Goal: Transaction & Acquisition: Purchase product/service

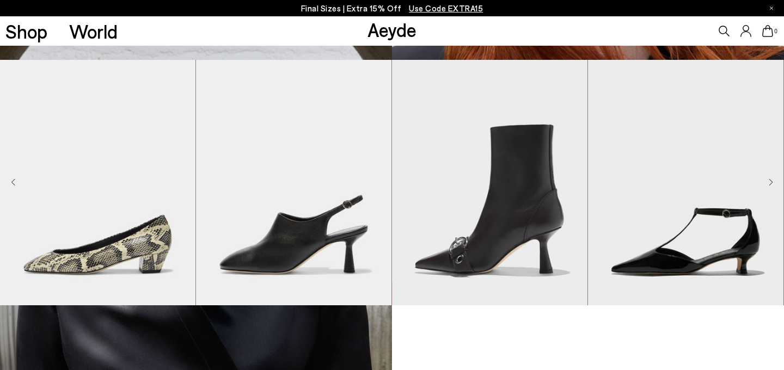
scroll to position [663, 0]
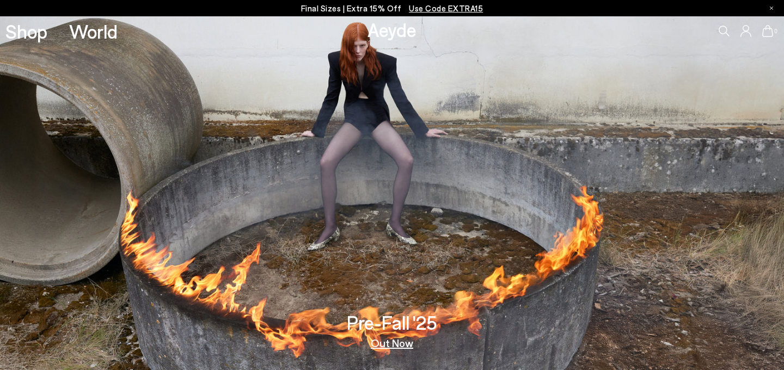
click at [721, 35] on icon at bounding box center [723, 31] width 11 height 11
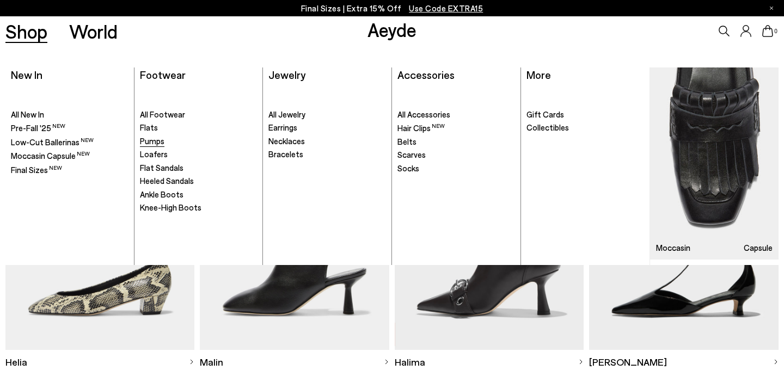
click at [157, 140] on span "Pumps" at bounding box center [152, 141] width 24 height 10
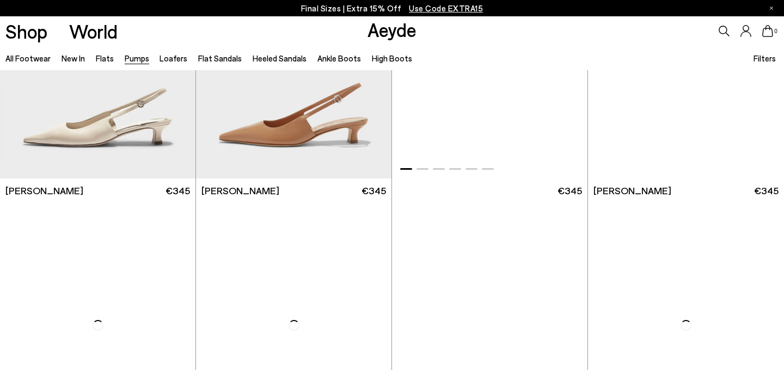
scroll to position [3048, 0]
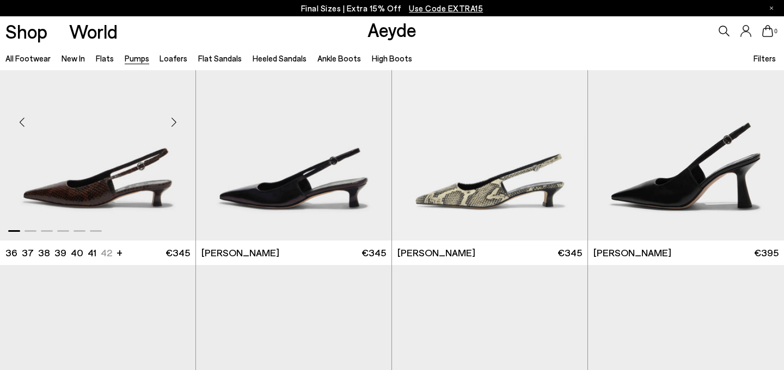
click at [109, 182] on img "1 / 6" at bounding box center [97, 117] width 195 height 245
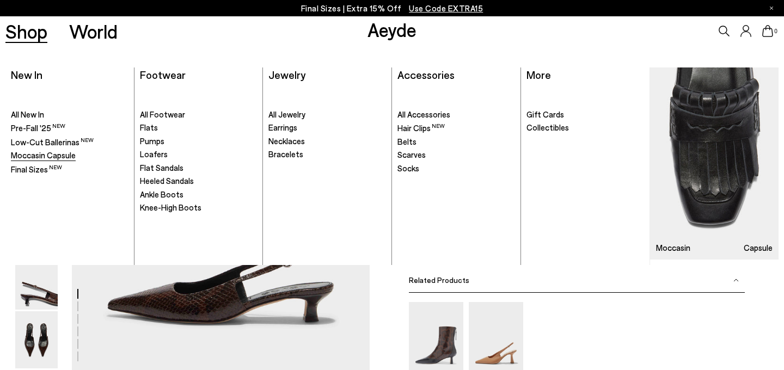
click at [39, 153] on span "Moccasin Capsule" at bounding box center [43, 155] width 65 height 10
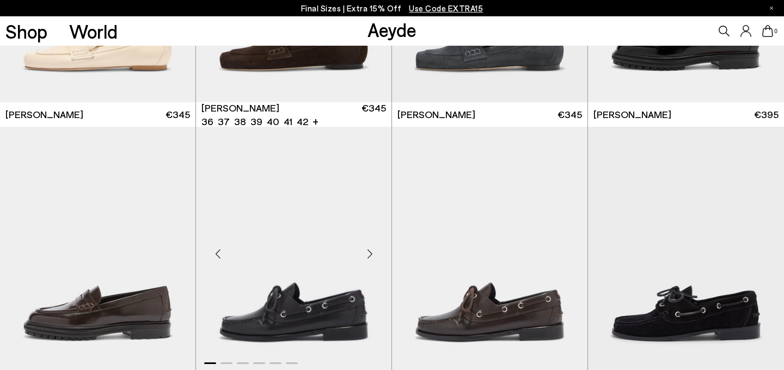
scroll to position [906, 0]
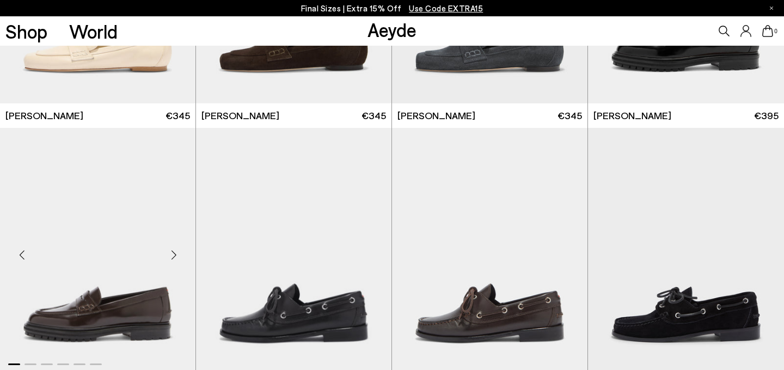
click at [102, 245] on img "1 / 6" at bounding box center [97, 250] width 195 height 245
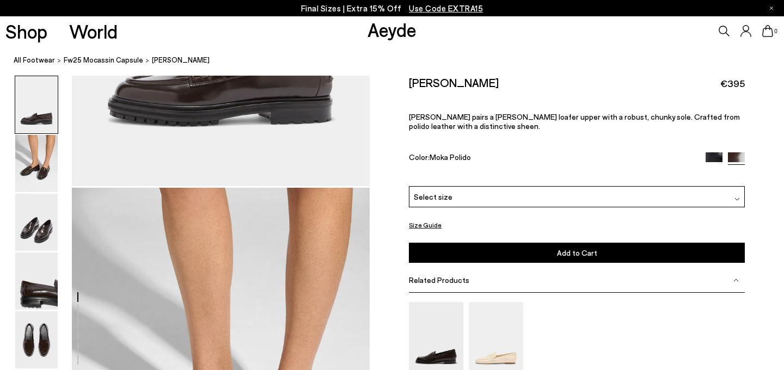
scroll to position [357, 0]
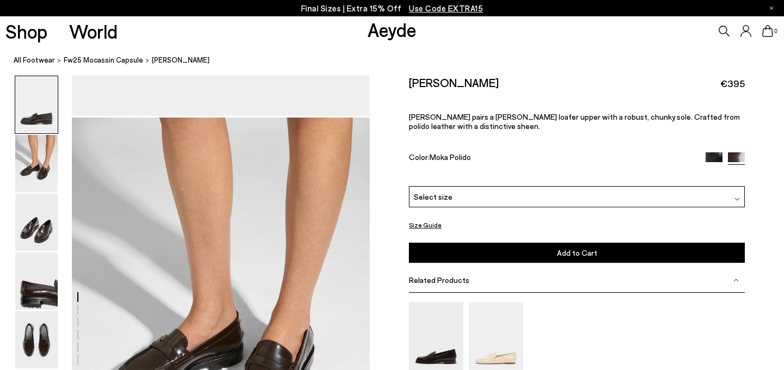
click at [457, 186] on div "Select size" at bounding box center [577, 196] width 336 height 21
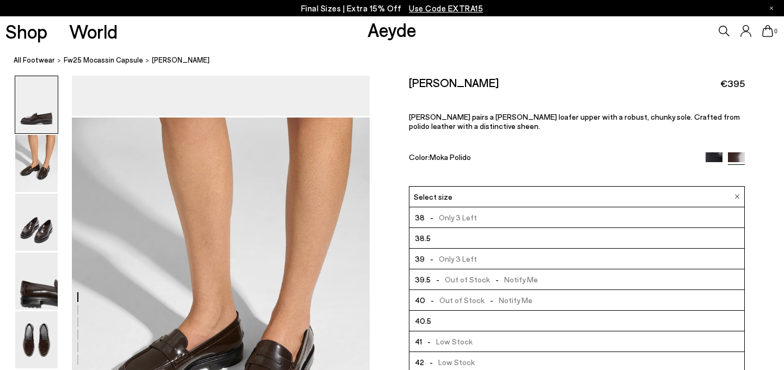
scroll to position [0, 0]
click at [507, 131] on div "Leon Loafers €395 Leon pairs a penny loafer upper with a robust, chunky sole. C…" at bounding box center [577, 131] width 336 height 110
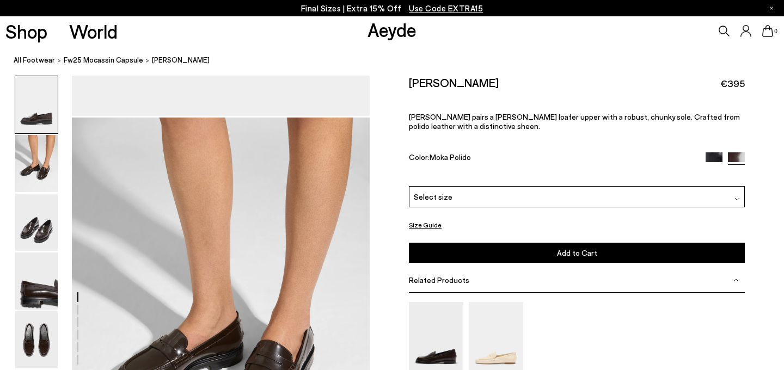
click at [716, 132] on div "Leon Loafers €395 Leon pairs a penny loafer upper with a robust, chunky sole. C…" at bounding box center [577, 131] width 336 height 110
click at [716, 152] on img at bounding box center [713, 160] width 17 height 17
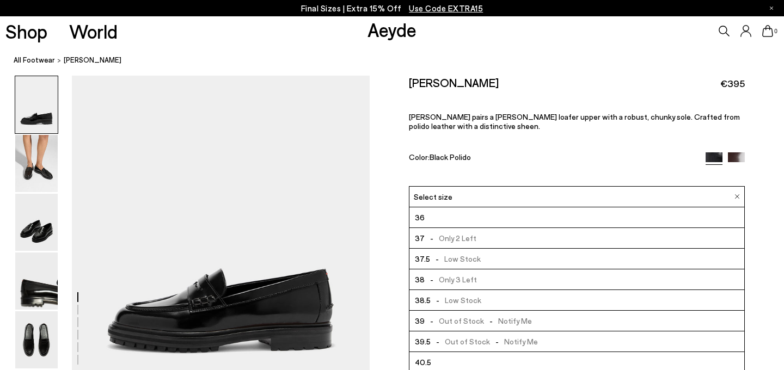
scroll to position [63, 0]
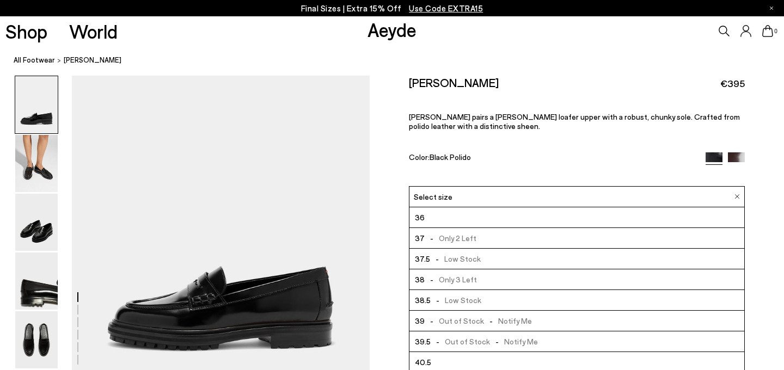
click at [498, 112] on p "[PERSON_NAME] pairs a [PERSON_NAME] loafer upper with a robust, chunky sole. Cr…" at bounding box center [577, 121] width 336 height 19
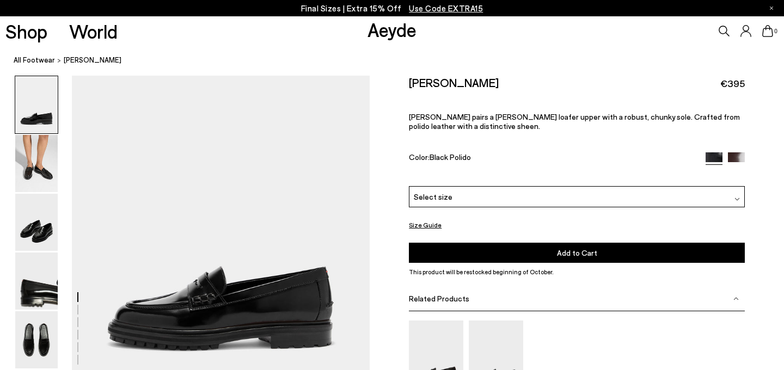
click at [507, 186] on div "Select size" at bounding box center [577, 196] width 336 height 21
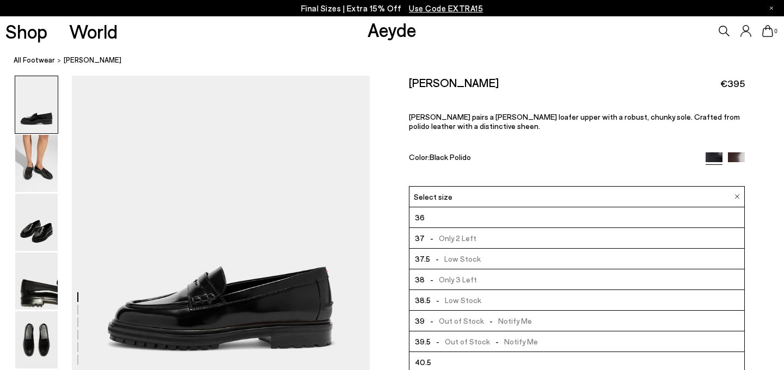
click at [505, 118] on p "Leon pairs a penny loafer upper with a robust, chunky sole. Crafted from polido…" at bounding box center [577, 121] width 336 height 19
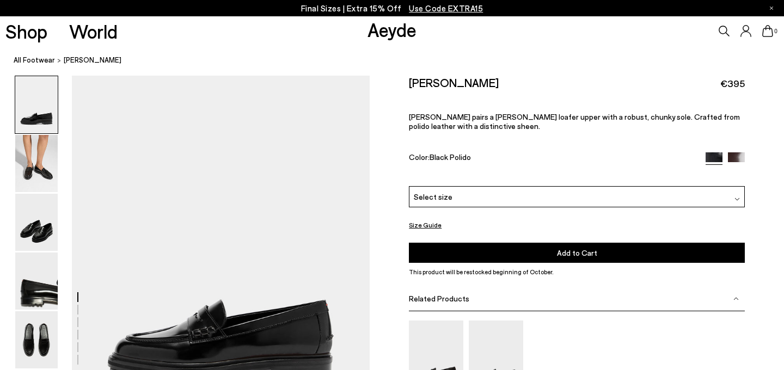
scroll to position [27, 0]
click at [475, 186] on div "Select size" at bounding box center [577, 196] width 336 height 21
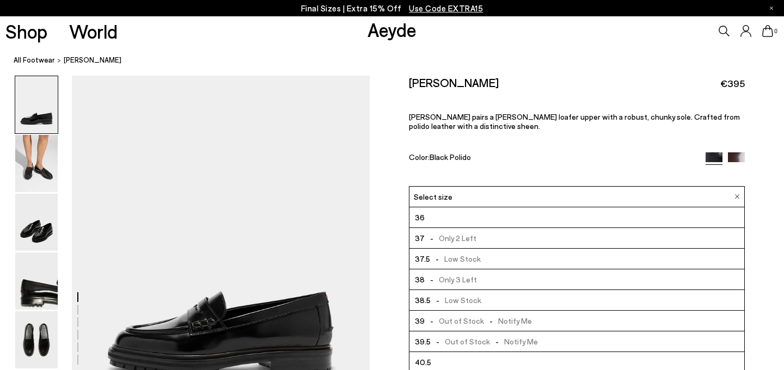
scroll to position [44, 0]
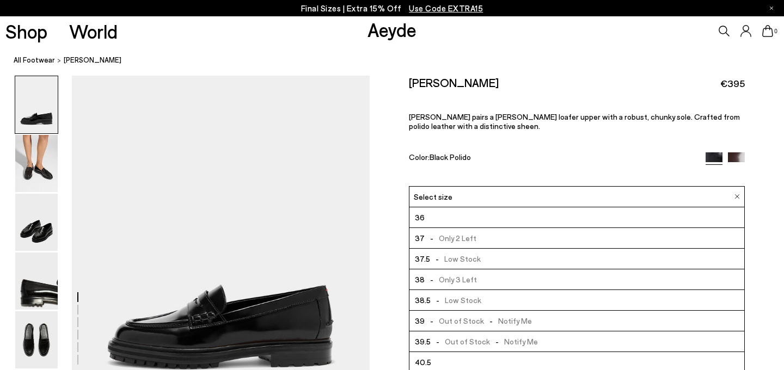
click at [481, 130] on div "Leon Loafers €395 Leon pairs a penny loafer upper with a robust, chunky sole. C…" at bounding box center [577, 131] width 336 height 110
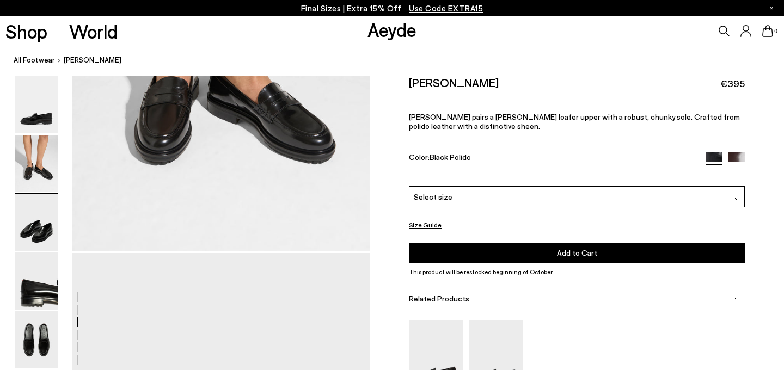
scroll to position [1119, 0]
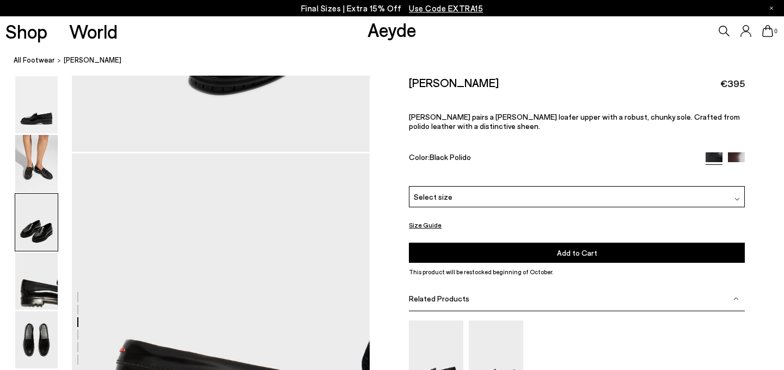
click at [580, 186] on div "Select size" at bounding box center [577, 196] width 336 height 21
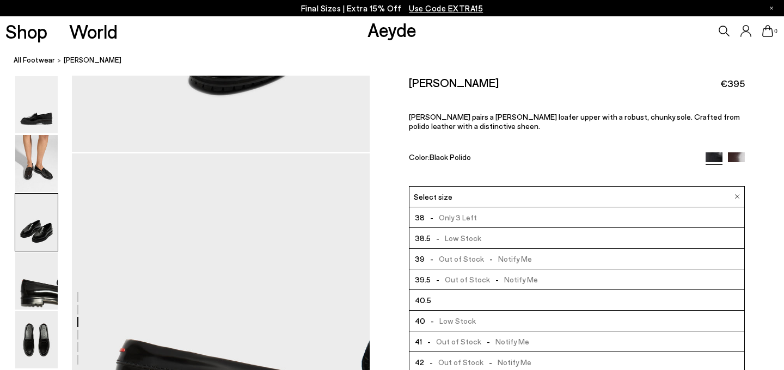
scroll to position [0, 0]
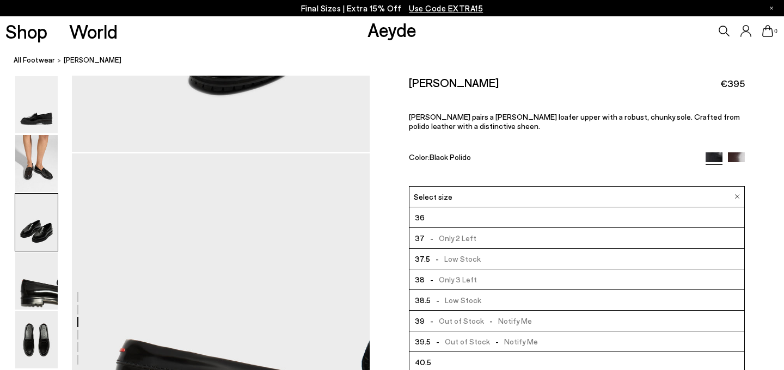
click at [533, 152] on div "Color: Black Polido" at bounding box center [552, 158] width 286 height 13
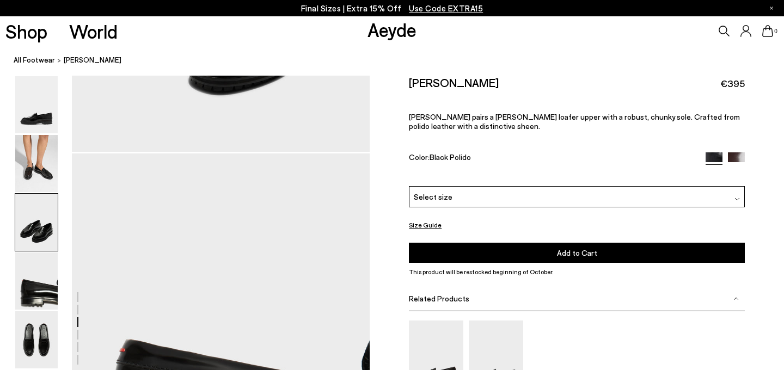
click at [522, 186] on div "Select size" at bounding box center [577, 196] width 336 height 21
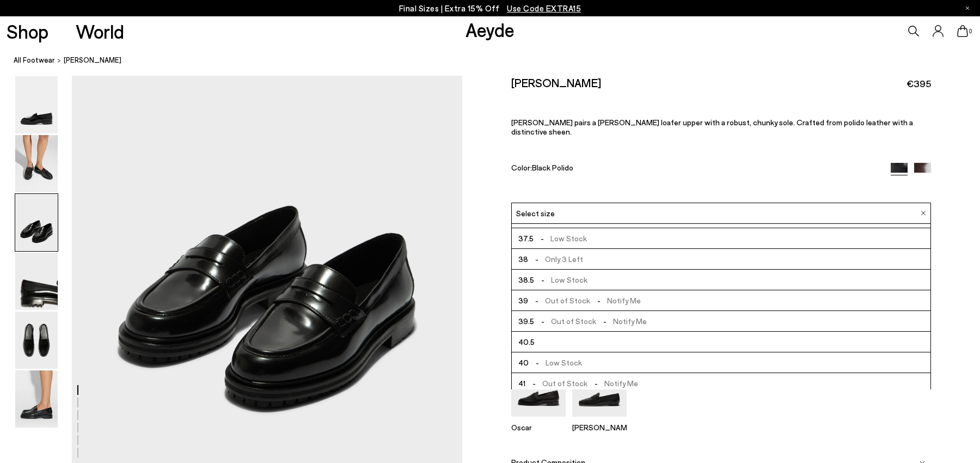
scroll to position [33, 0]
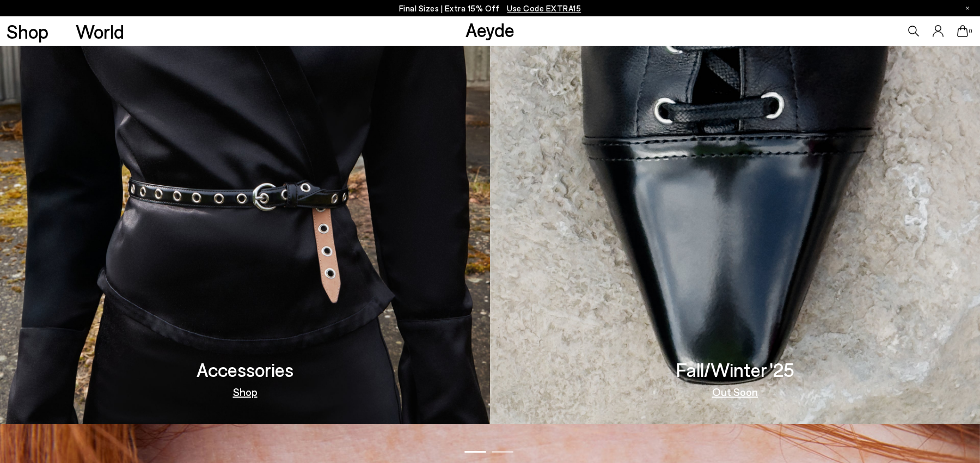
scroll to position [1436, 0]
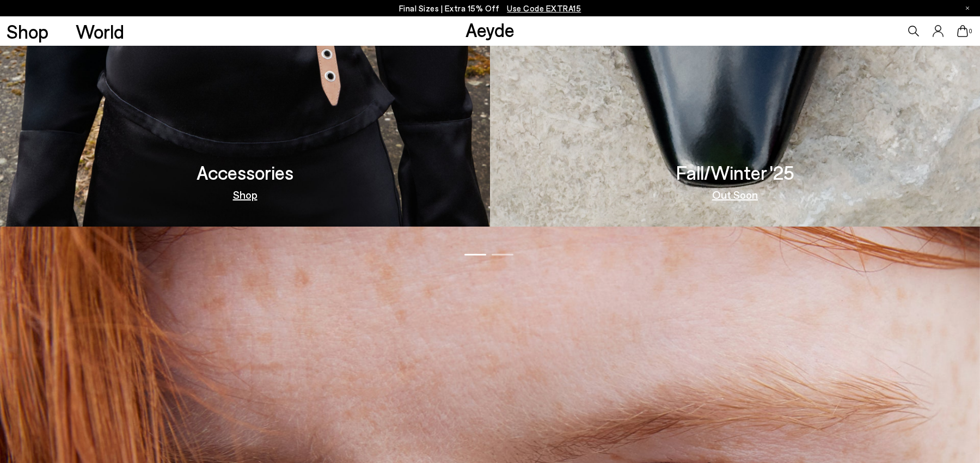
click at [739, 194] on link "Out Soon" at bounding box center [735, 194] width 46 height 11
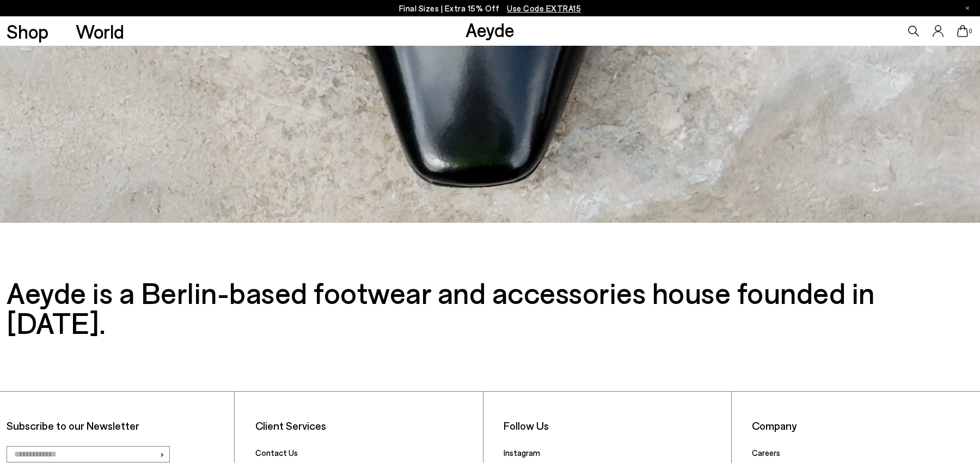
scroll to position [414, 0]
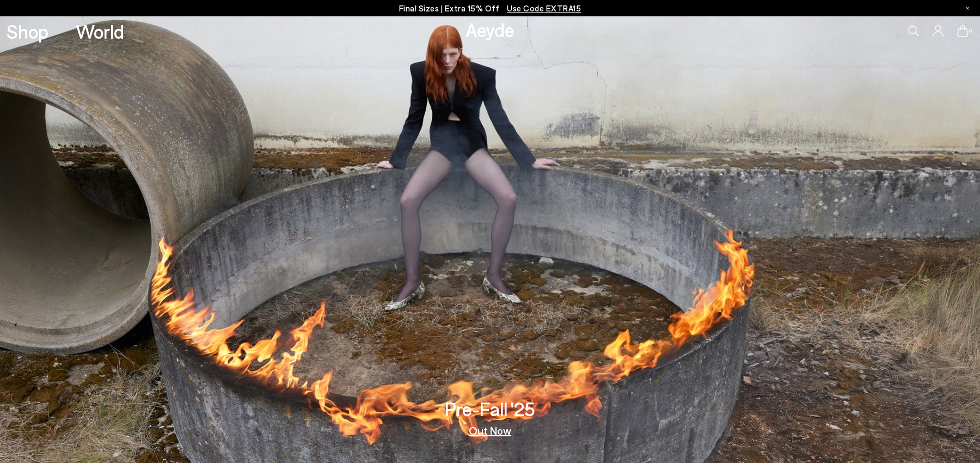
click at [912, 30] on icon at bounding box center [913, 31] width 11 height 11
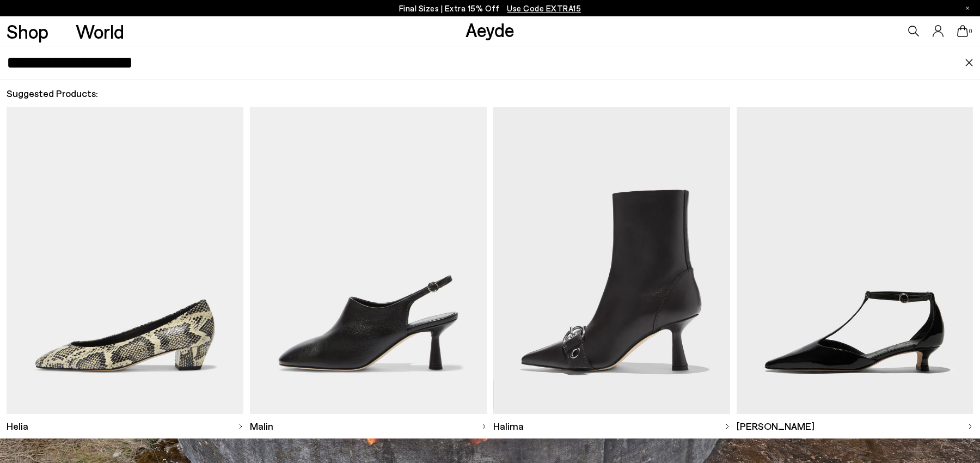
type input "**********"
